Goal: Ask a question

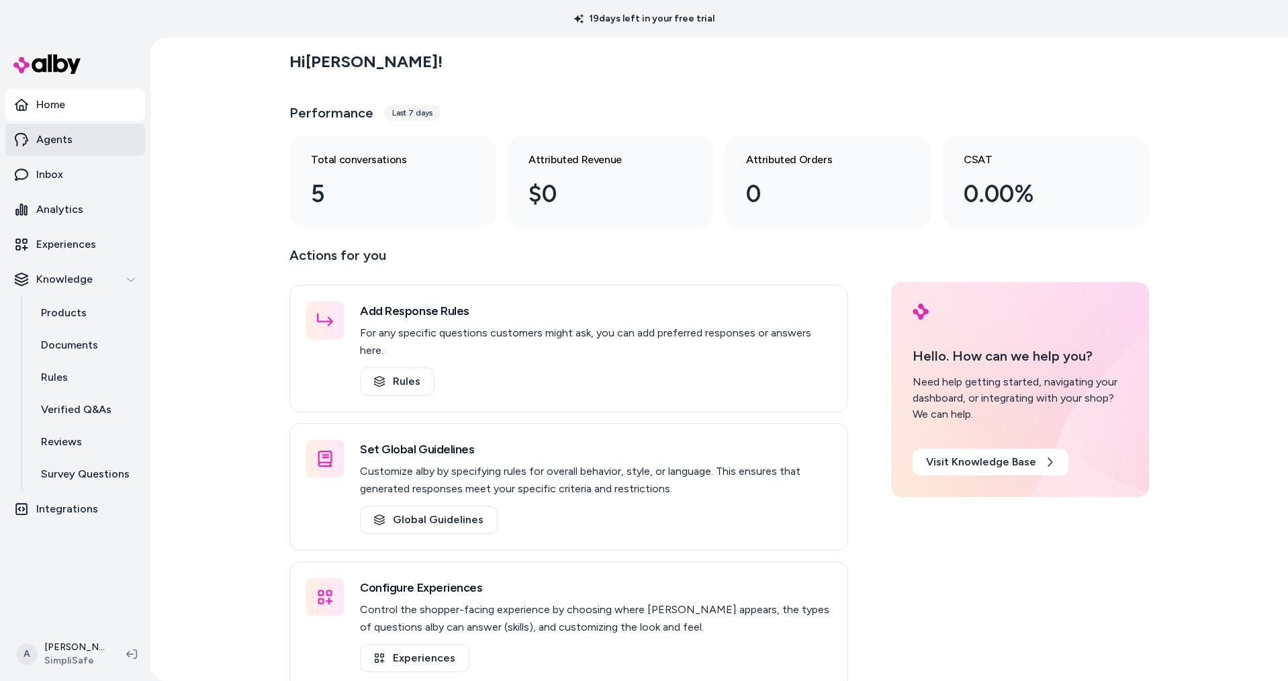
click at [90, 144] on link "Agents" at bounding box center [75, 140] width 140 height 32
click at [82, 242] on p "Experiences" at bounding box center [66, 244] width 60 height 16
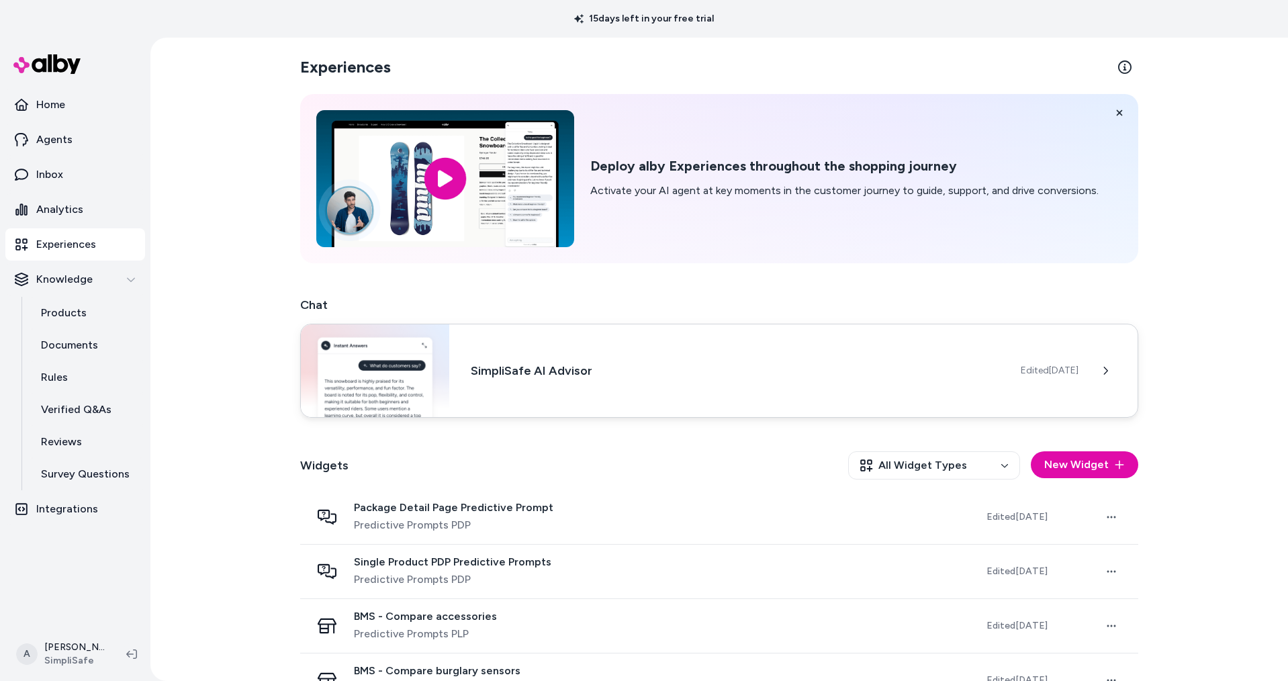
click at [758, 381] on div "SimpliSafe AI Advisor Edited [DATE]" at bounding box center [719, 371] width 838 height 94
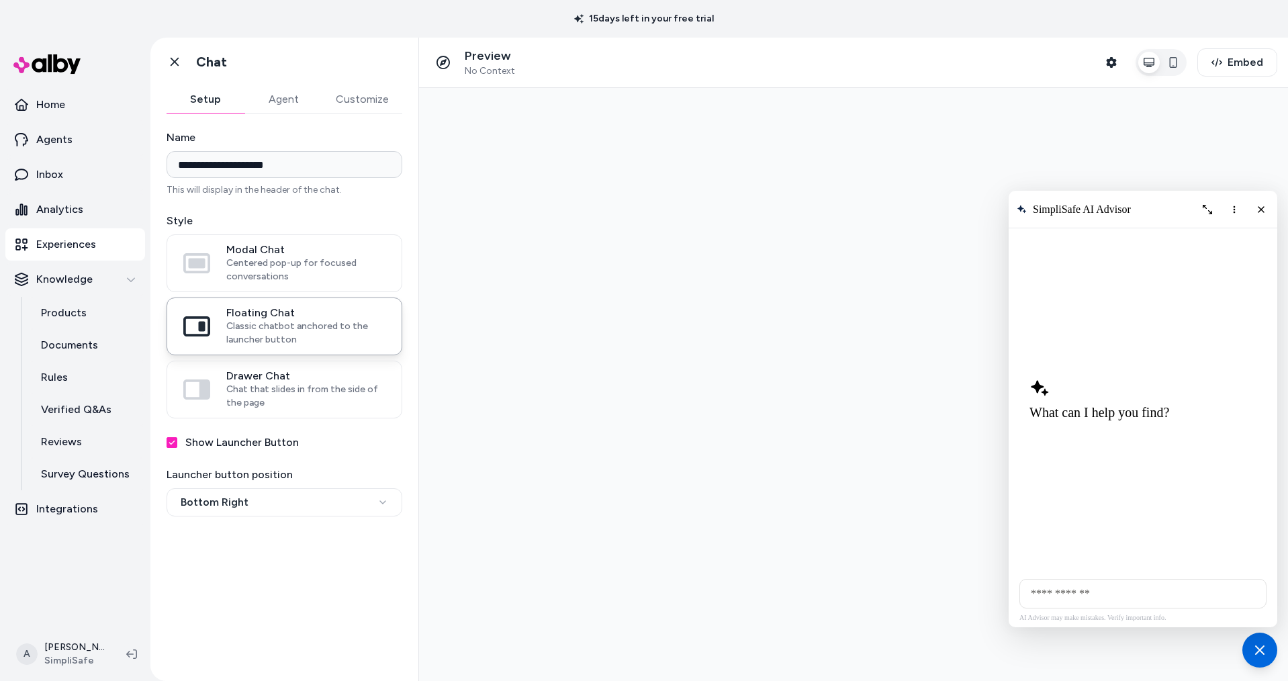
click at [1140, 596] on input "AI Shopping Assistant" at bounding box center [1142, 594] width 247 height 30
type input "**********"
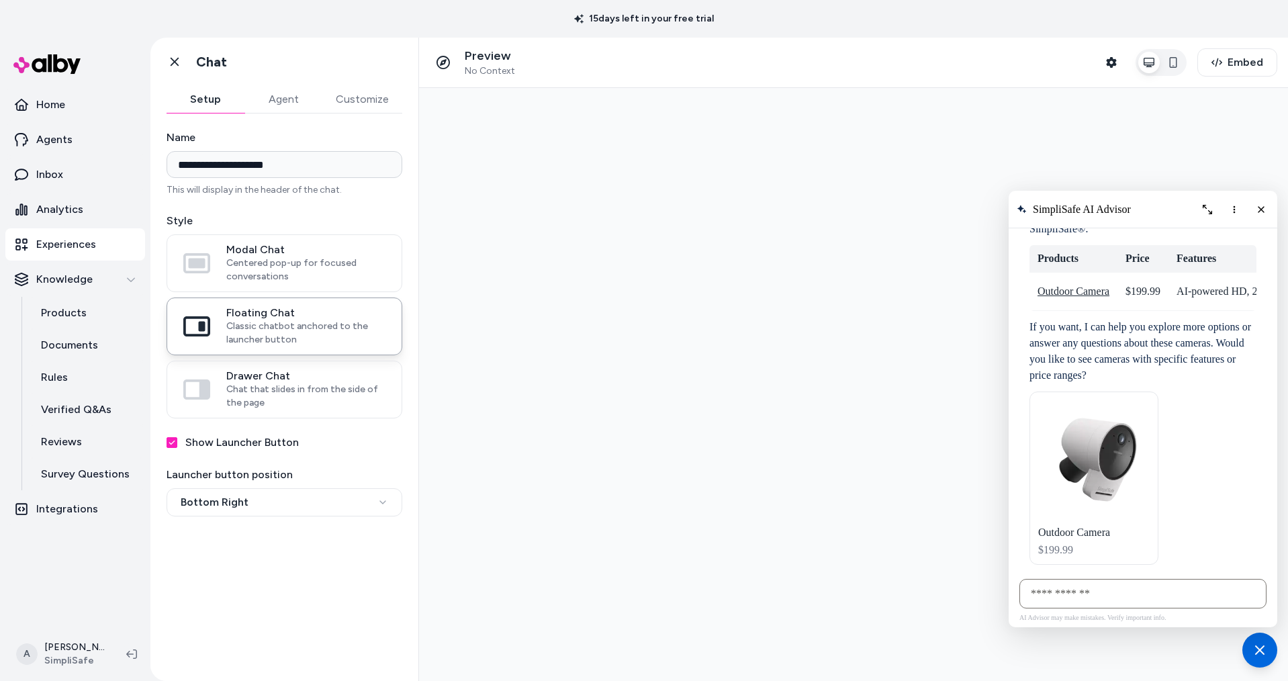
scroll to position [186, 0]
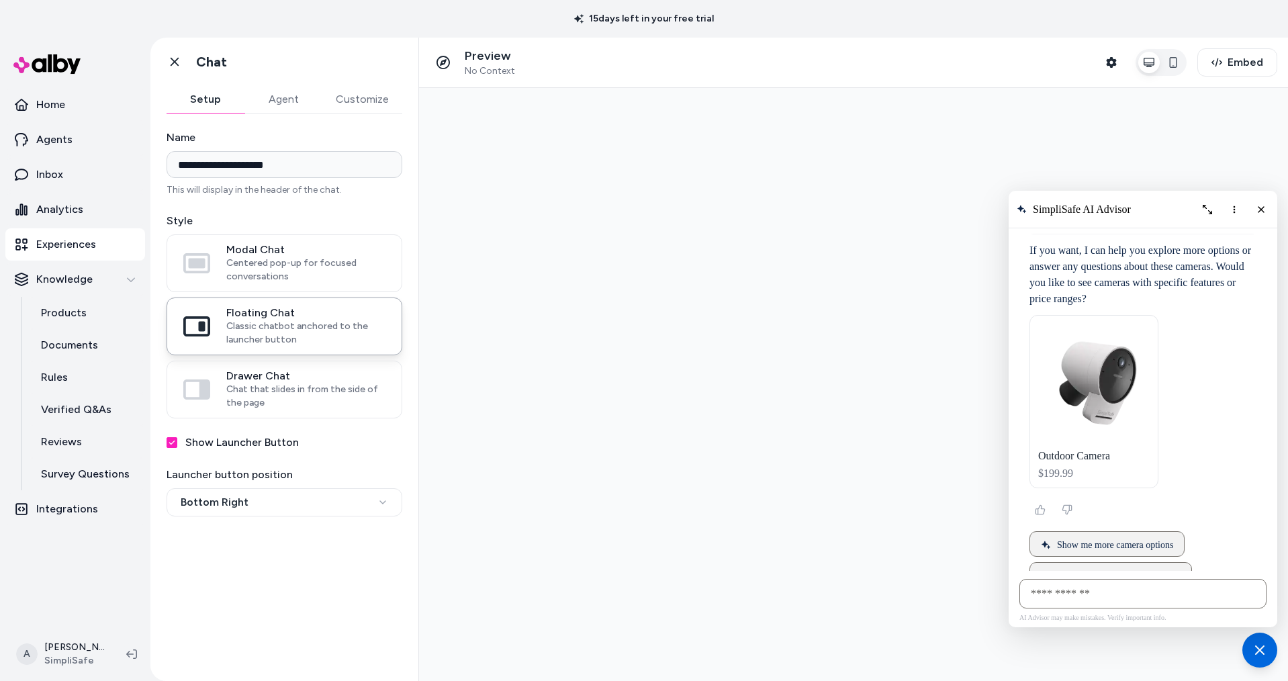
click at [1059, 450] on div "Outdoor Camera" at bounding box center [1093, 456] width 111 height 12
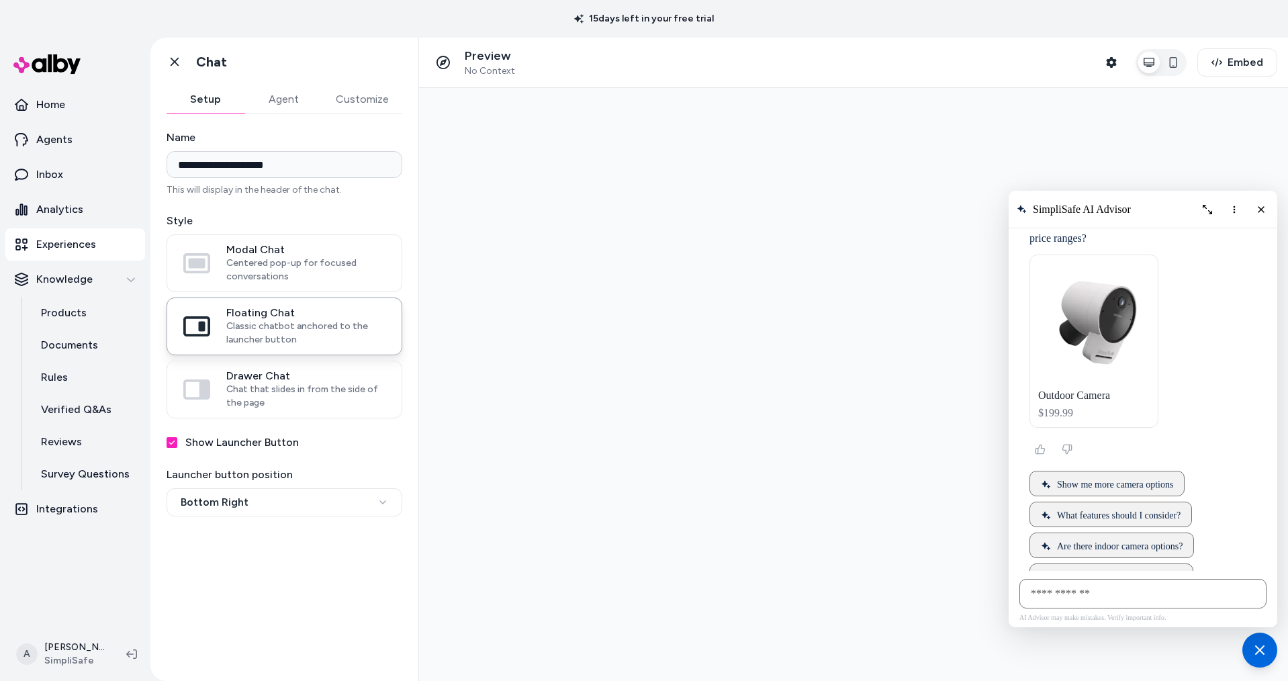
scroll to position [272, 0]
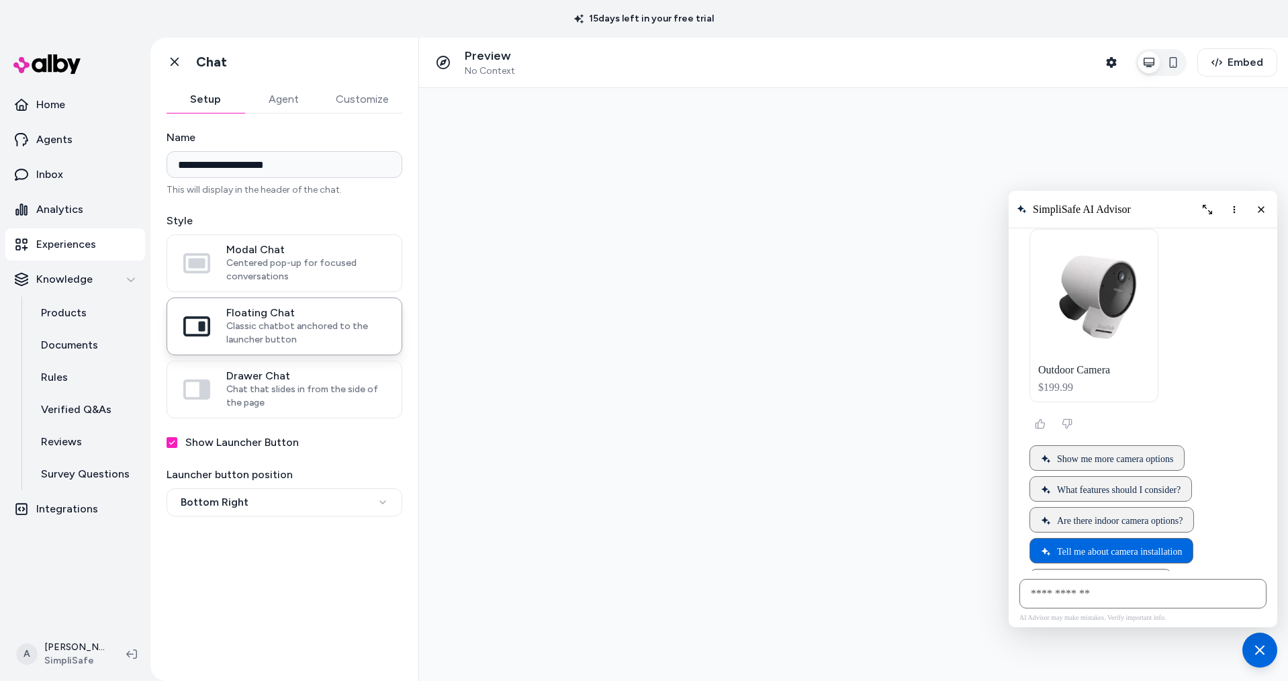
click at [1156, 546] on span "Tell me about camera installation" at bounding box center [1119, 551] width 125 height 11
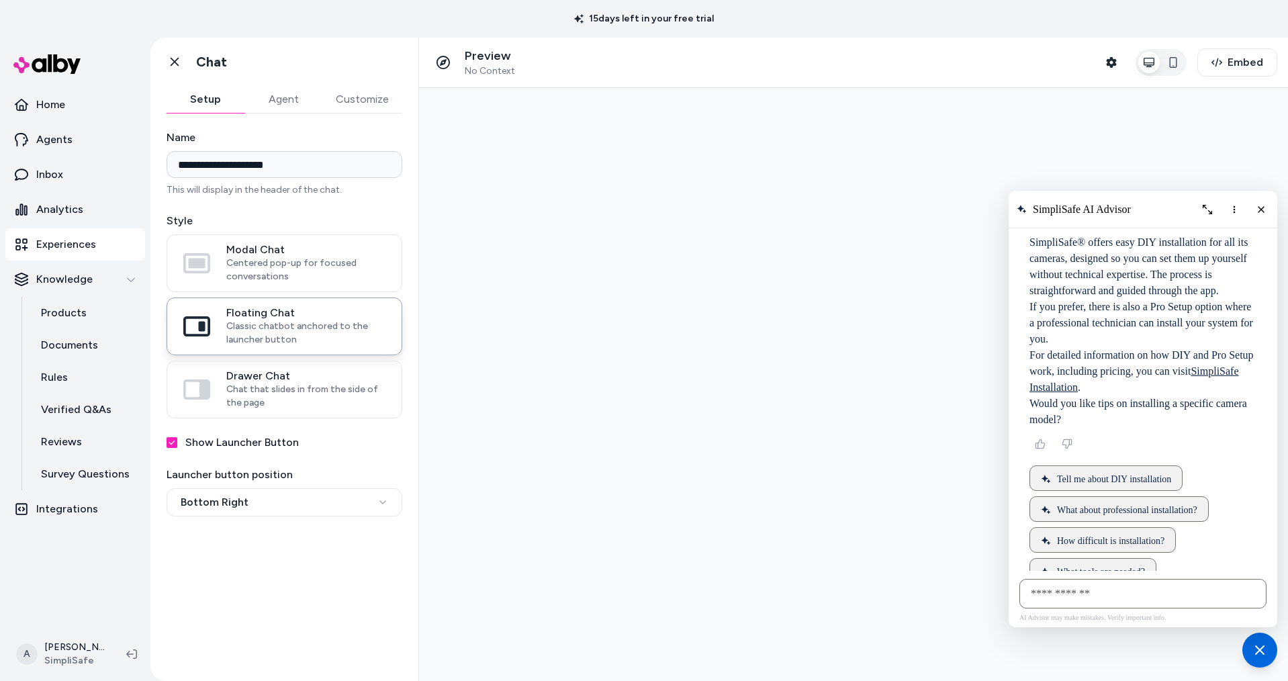
scroll to position [524, 0]
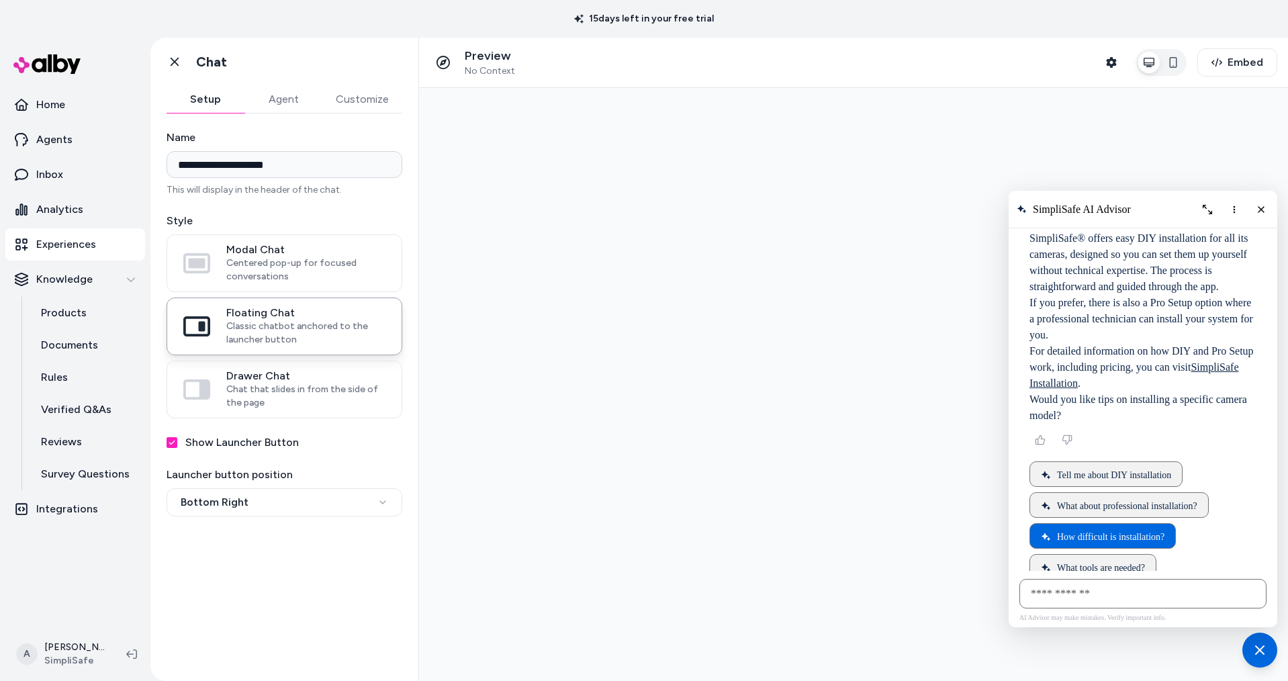
click at [1116, 532] on span "How difficult is installation?" at bounding box center [1110, 537] width 107 height 11
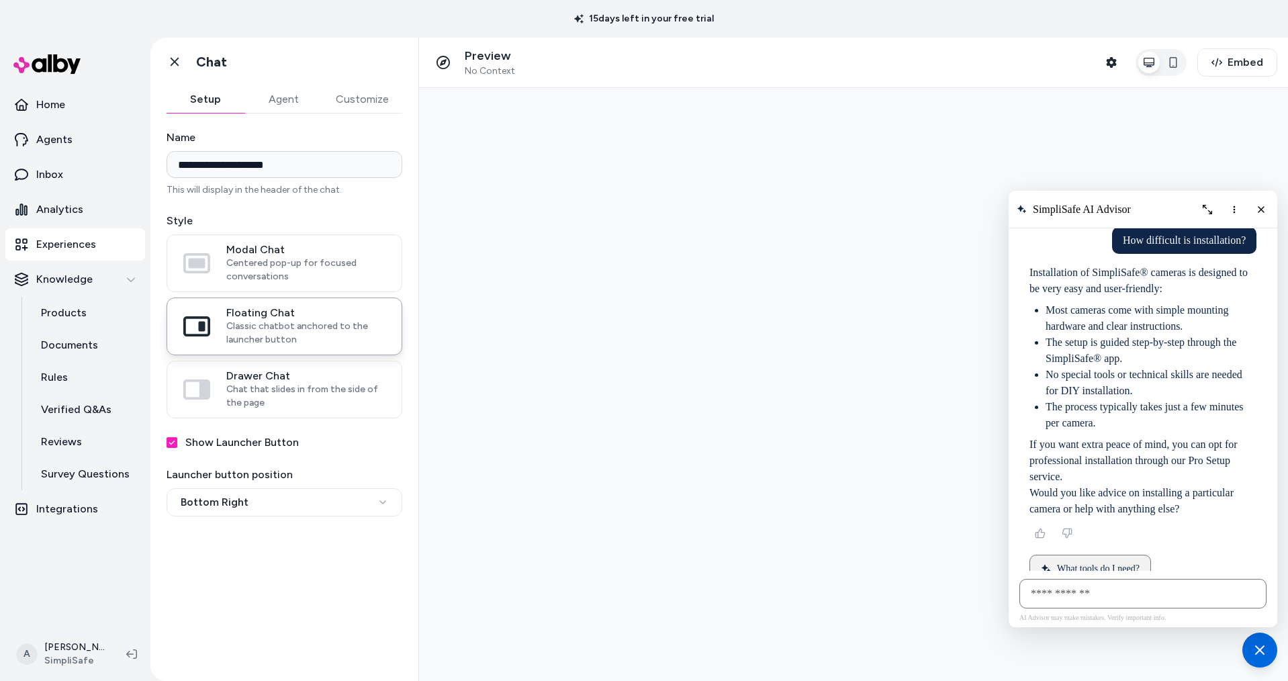
scroll to position [836, 0]
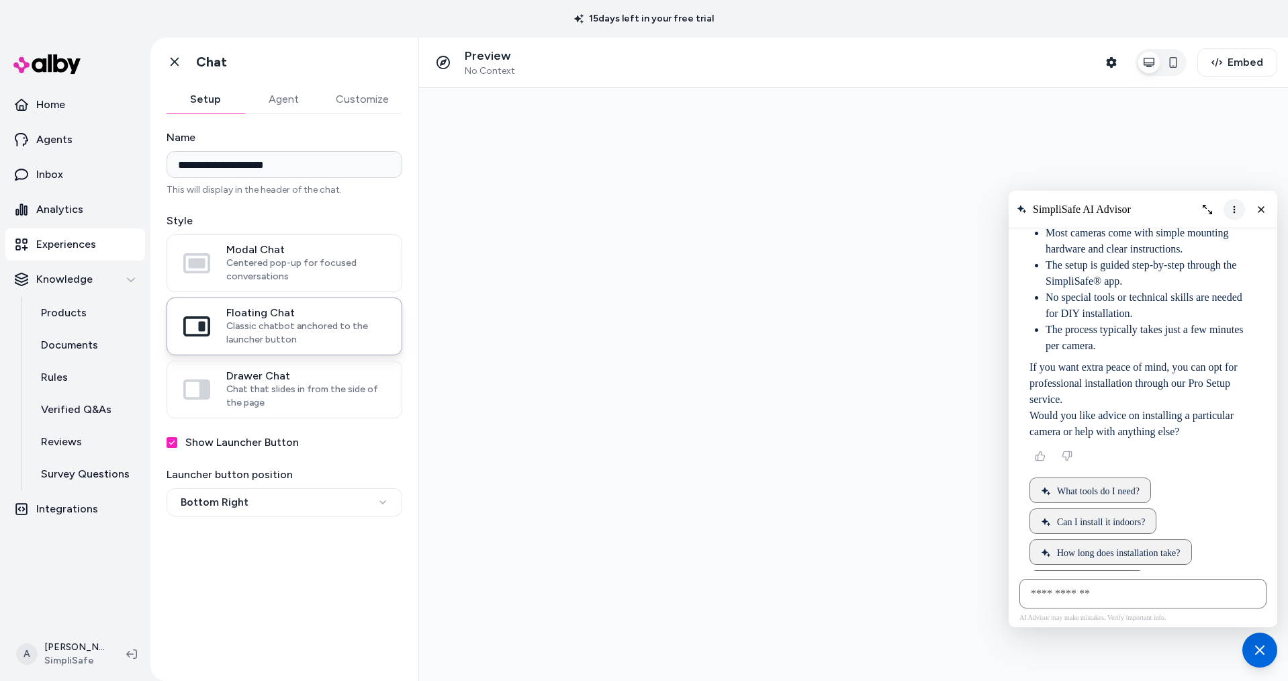
click at [1239, 212] on button "More options" at bounding box center [1233, 209] width 21 height 21
click at [1212, 240] on span "Clear conversation" at bounding box center [1181, 237] width 70 height 11
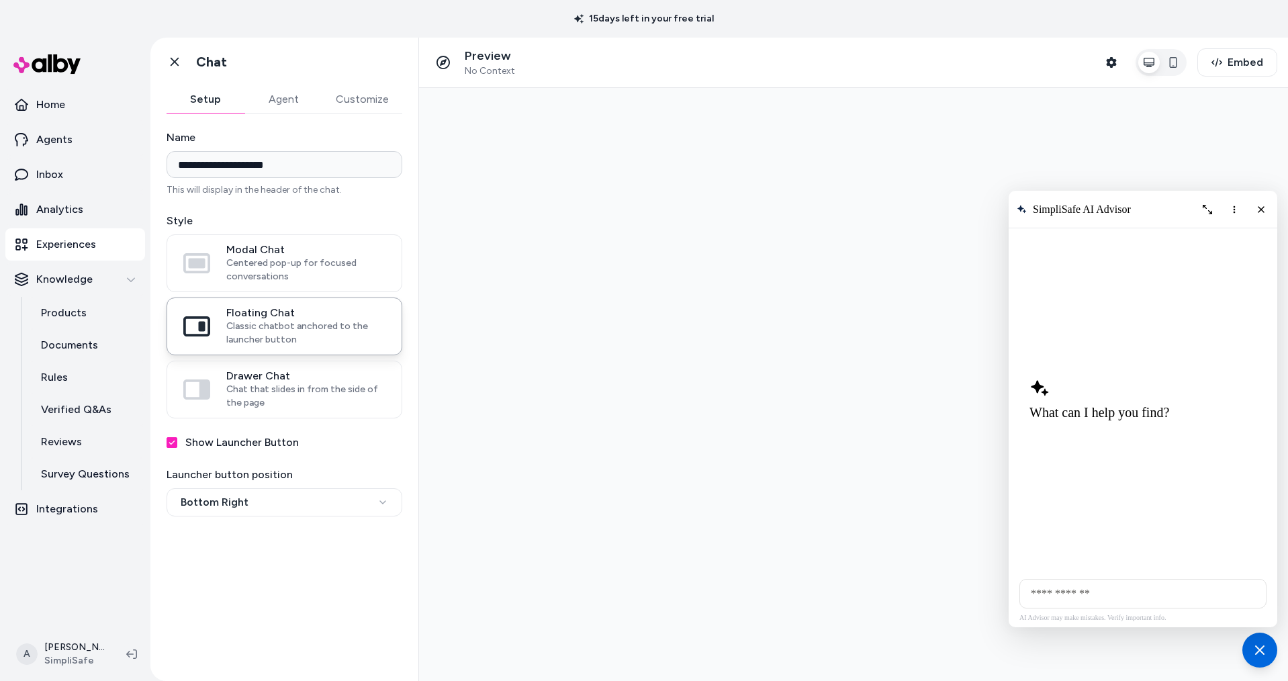
click at [1066, 592] on input "AI Shopping Assistant" at bounding box center [1142, 594] width 247 height 30
type input "**********"
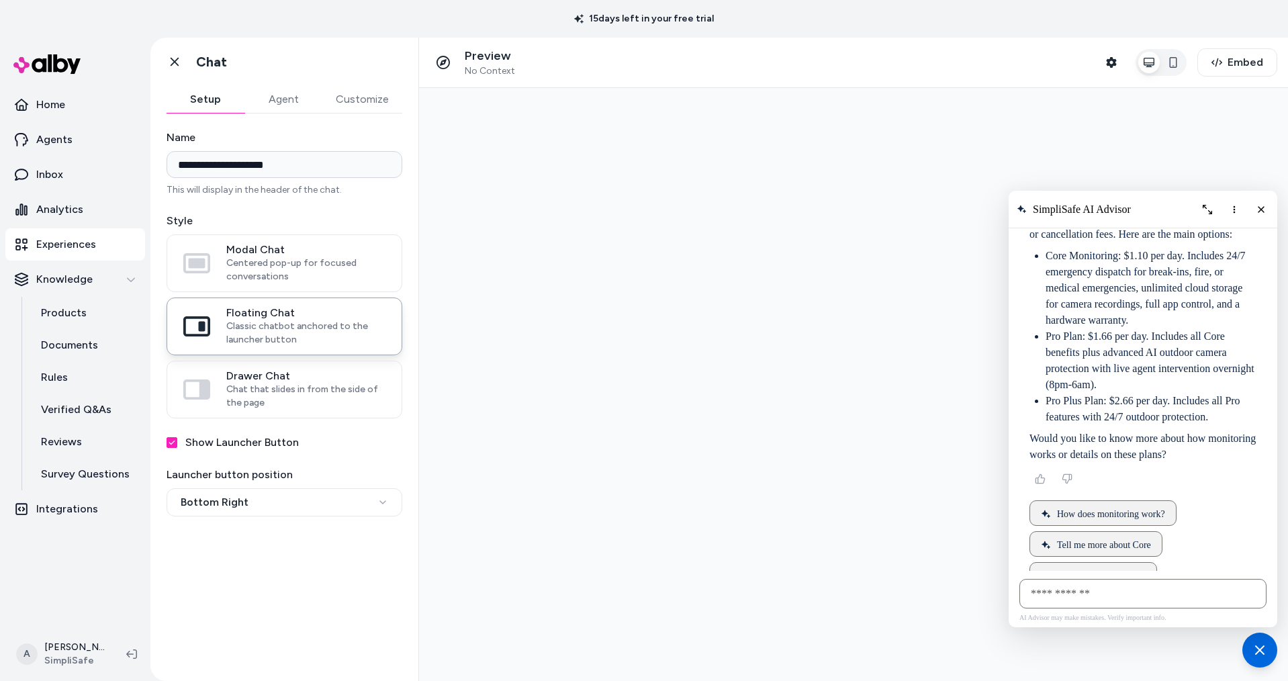
scroll to position [175, 0]
